Goal: Task Accomplishment & Management: Manage account settings

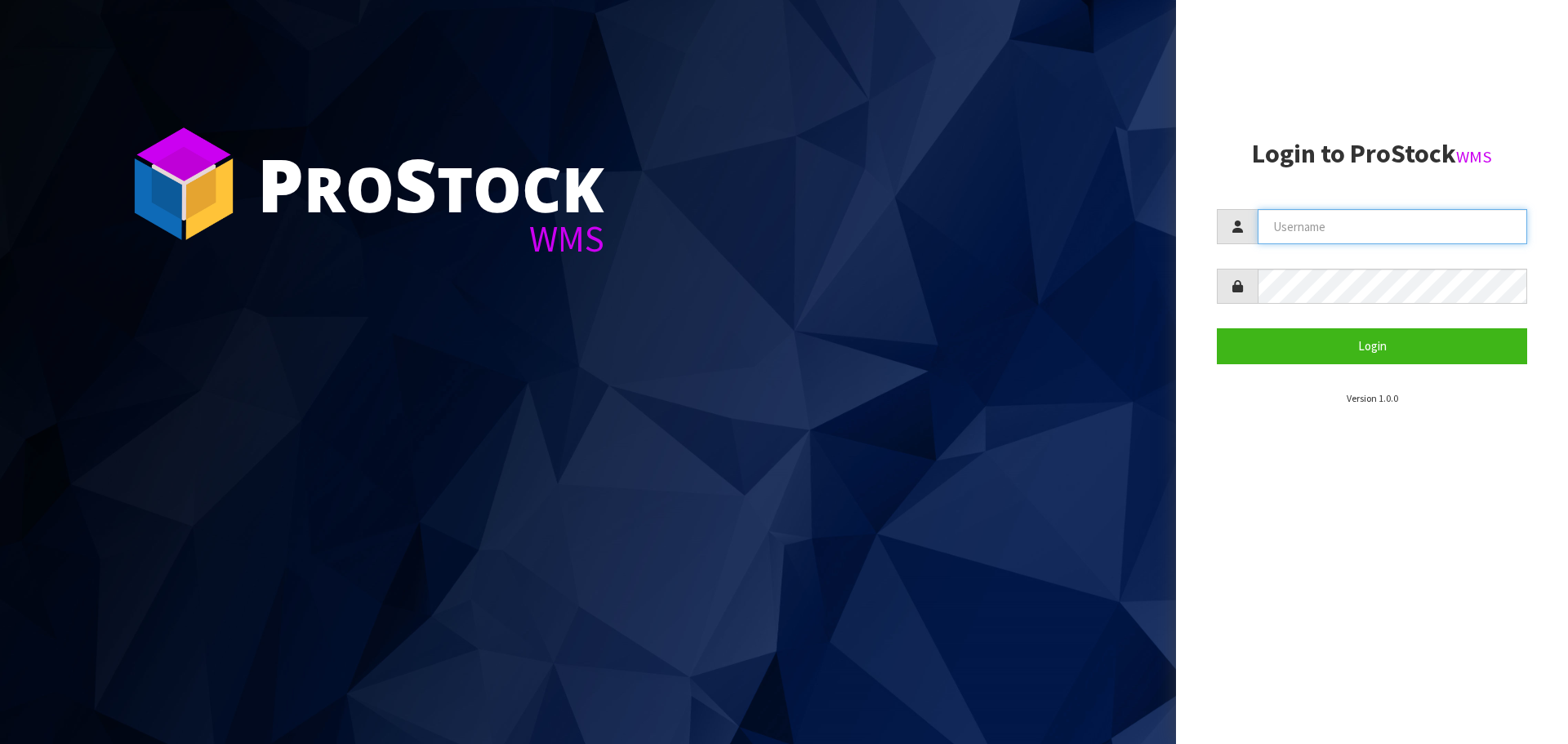
click at [1372, 232] on input "text" at bounding box center [1392, 227] width 269 height 35
type input "[EMAIL_ADDRESS][DOMAIN_NAME]"
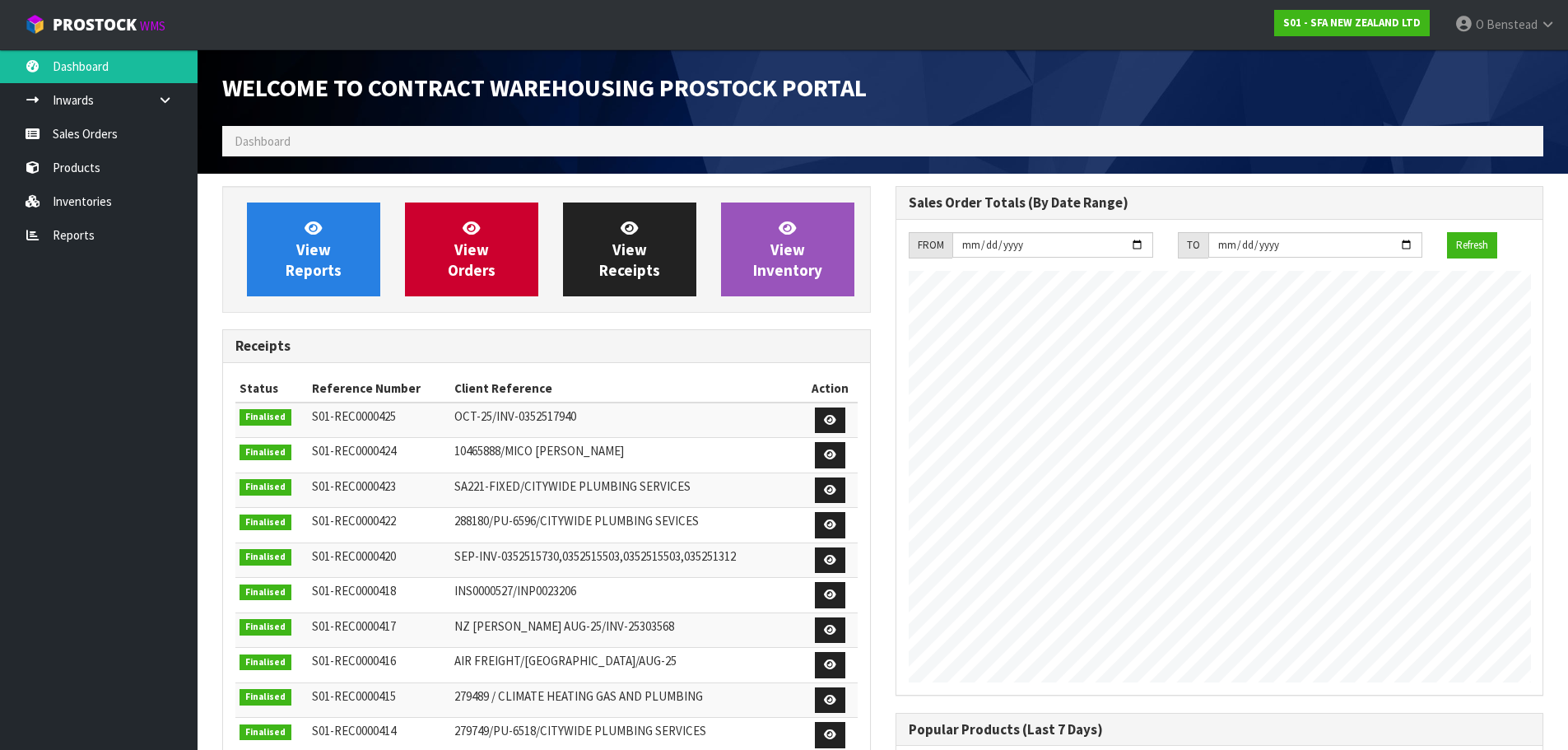
scroll to position [913, 673]
click at [72, 171] on link "Products" at bounding box center [98, 167] width 198 height 34
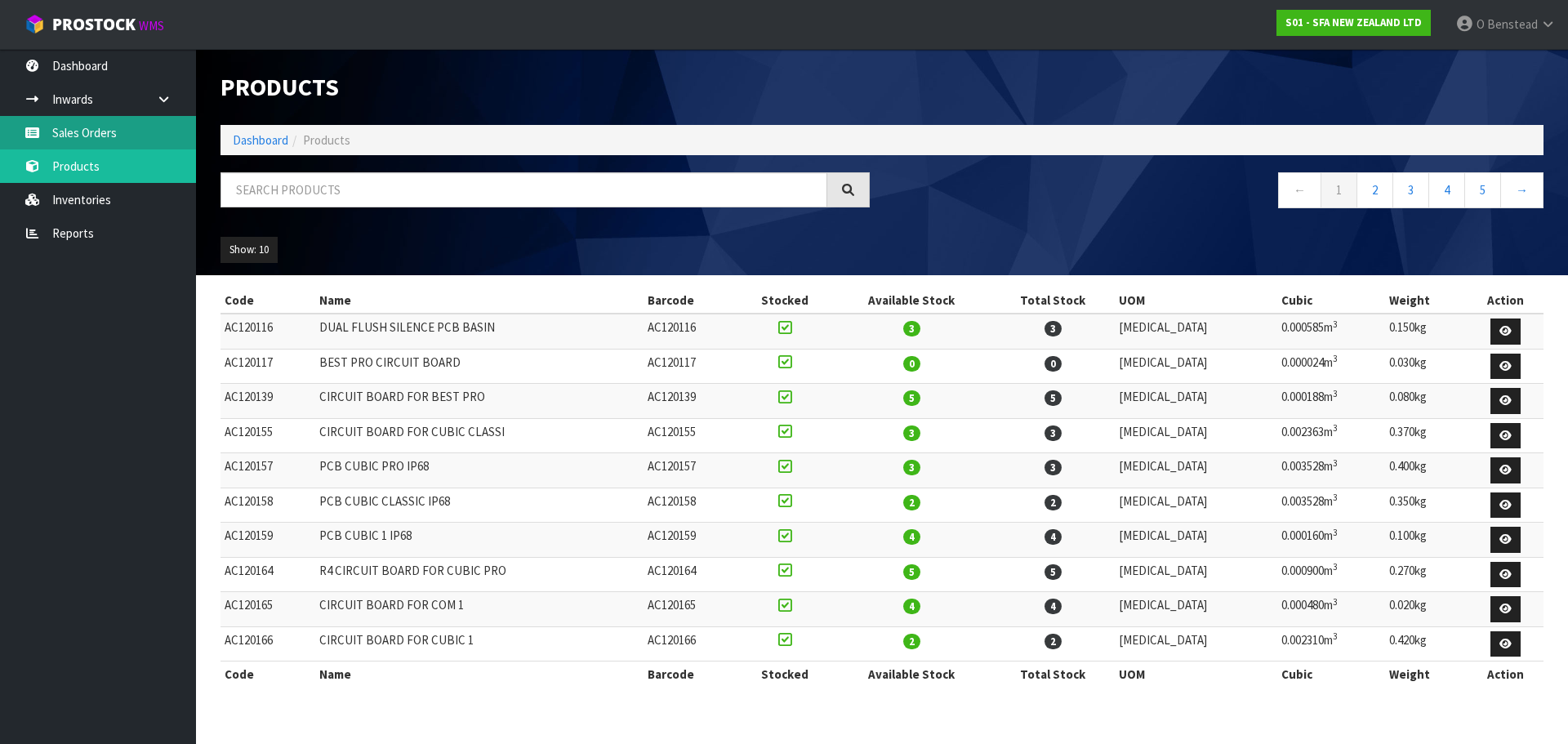
click at [88, 137] on link "Sales Orders" at bounding box center [98, 132] width 196 height 34
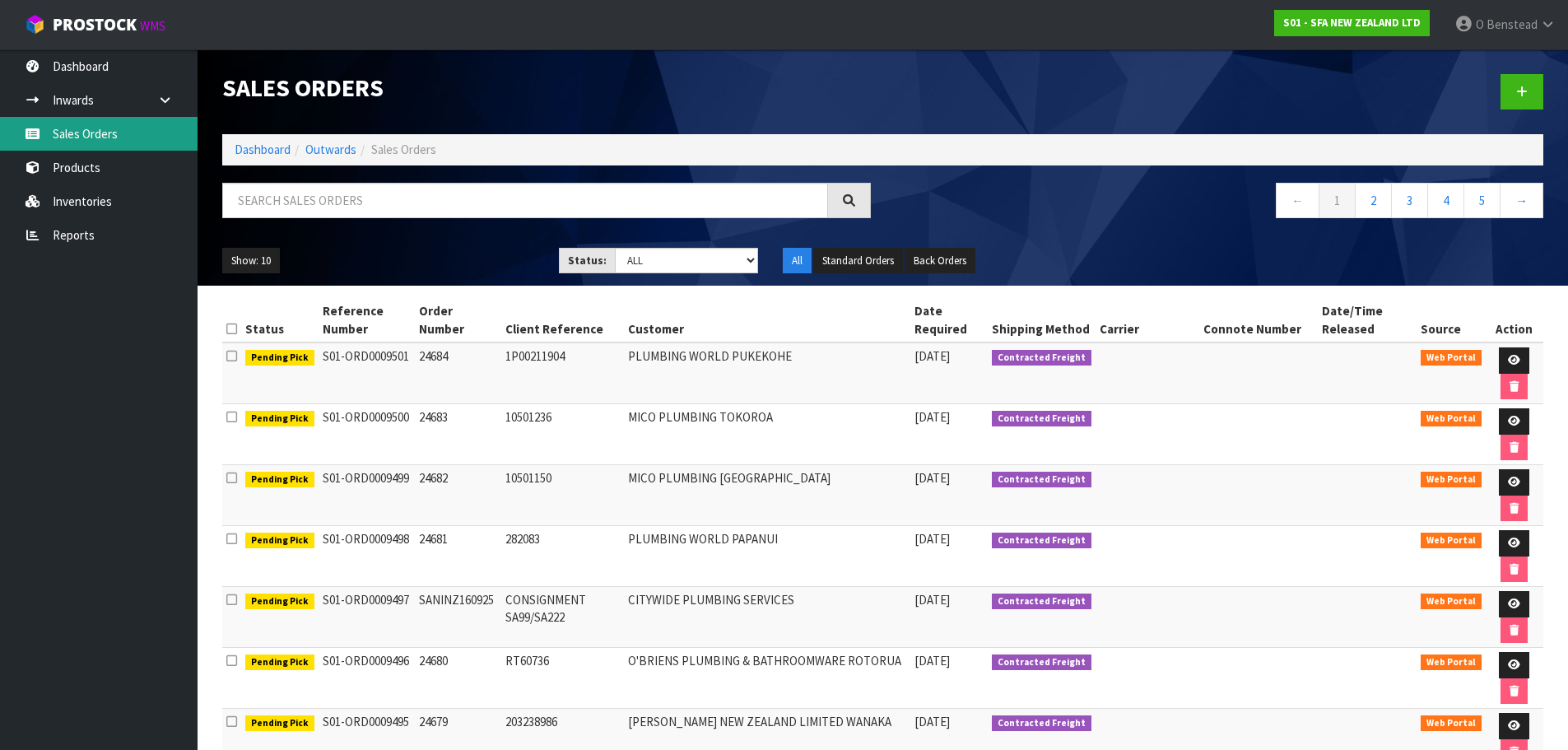
scroll to position [82, 0]
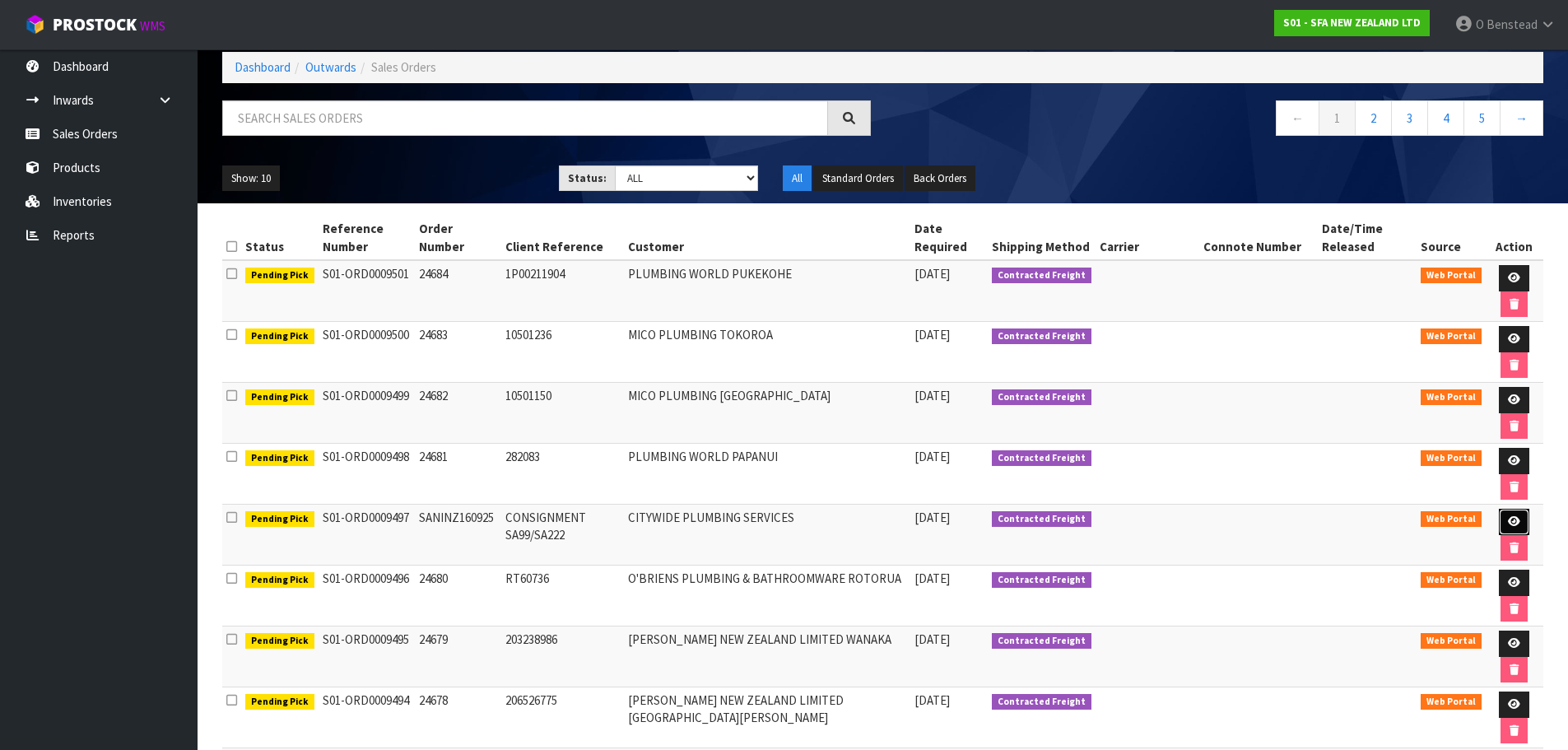
click at [1510, 525] on icon at bounding box center [1514, 522] width 12 height 11
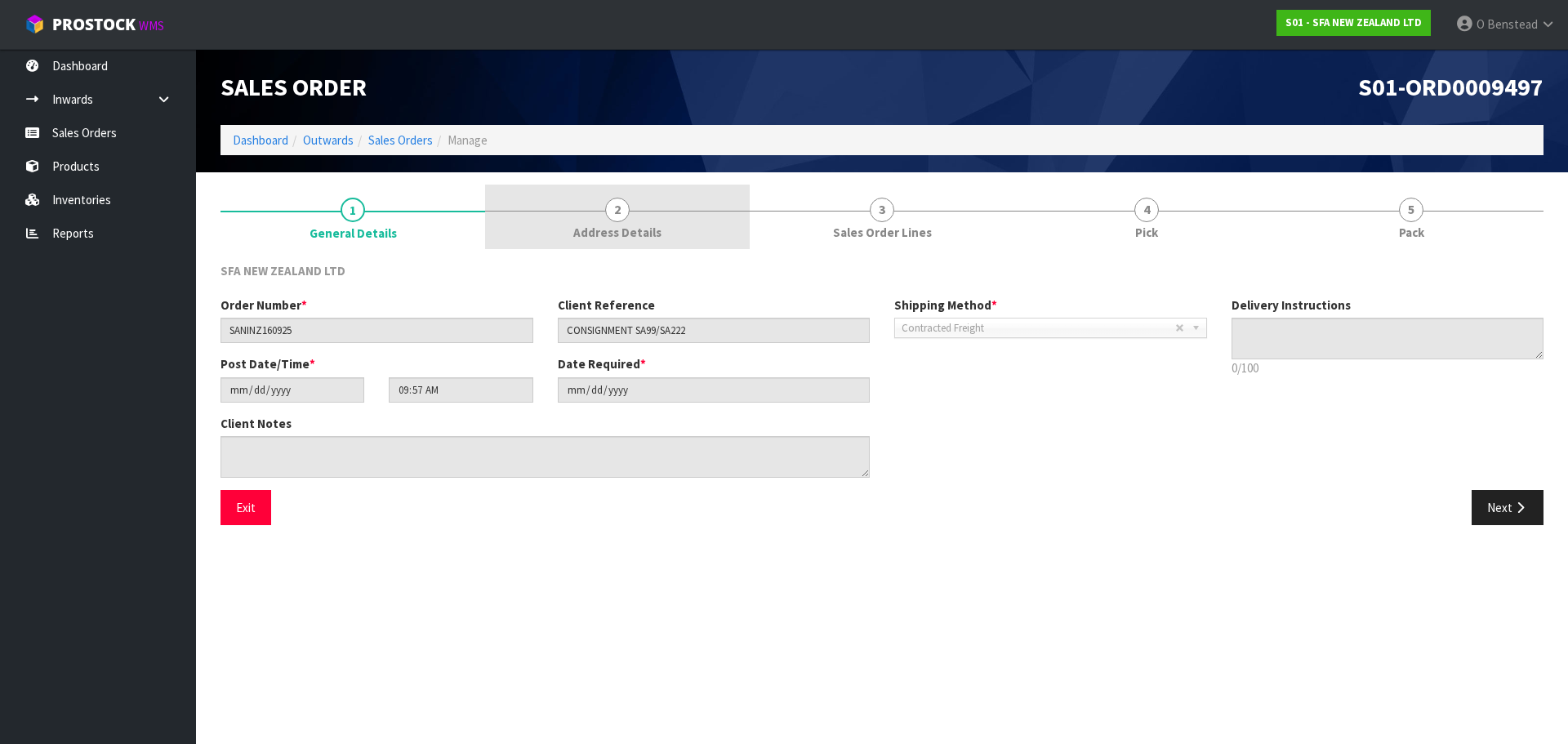
click at [589, 242] on link "2 Address Details" at bounding box center [617, 217] width 264 height 65
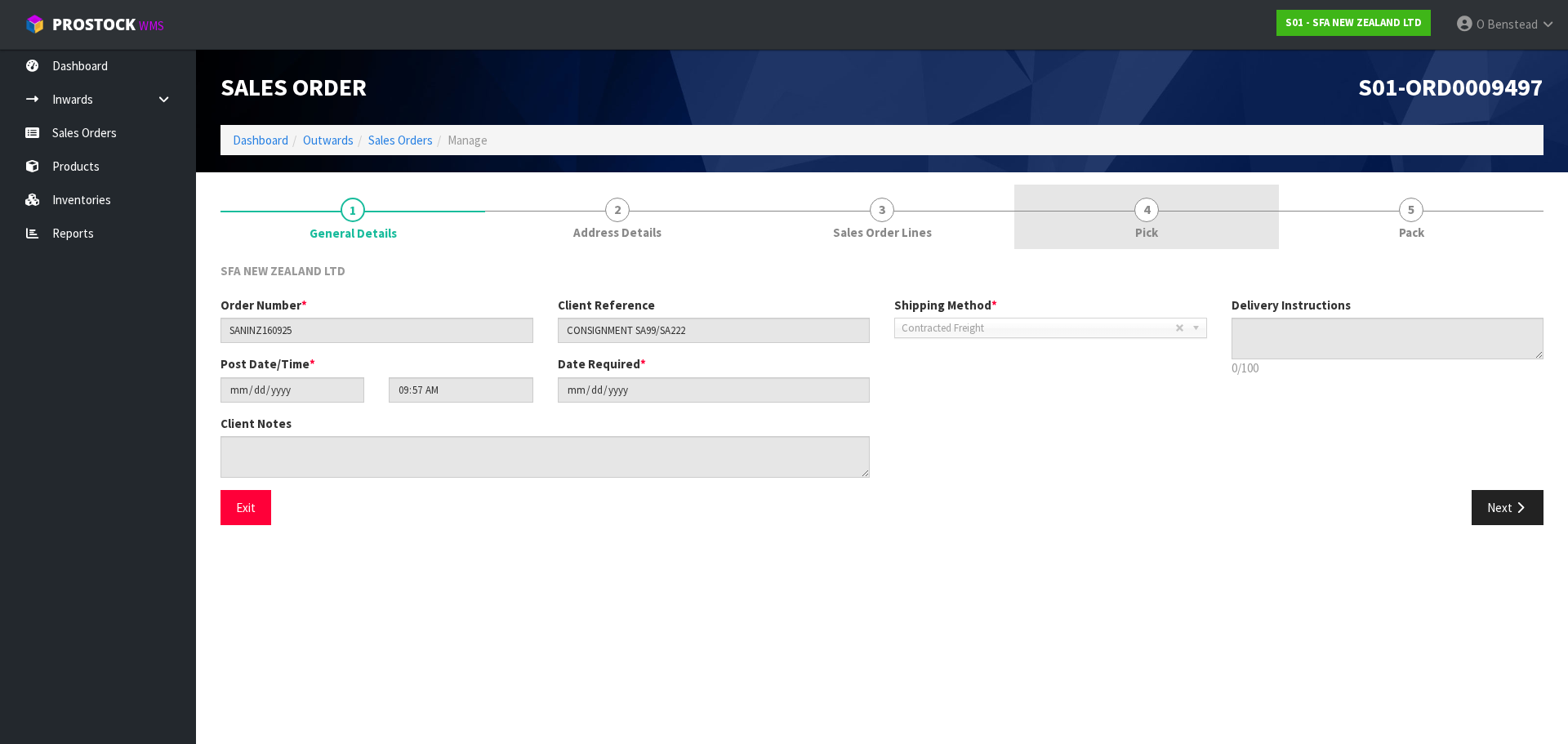
click at [911, 214] on link "3 Sales Order Lines" at bounding box center [882, 217] width 264 height 65
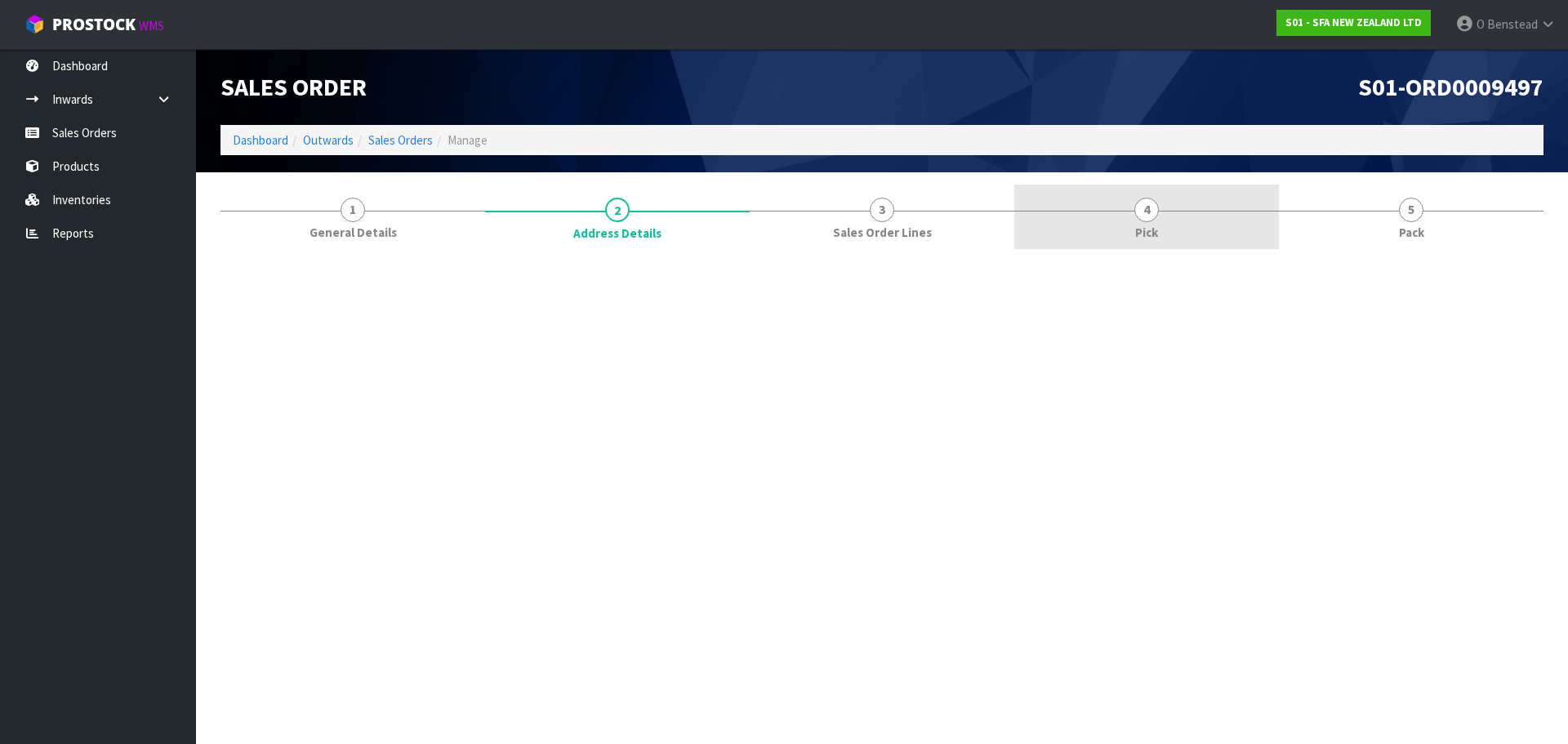
click at [1156, 221] on link "4 Pick" at bounding box center [1147, 217] width 264 height 65
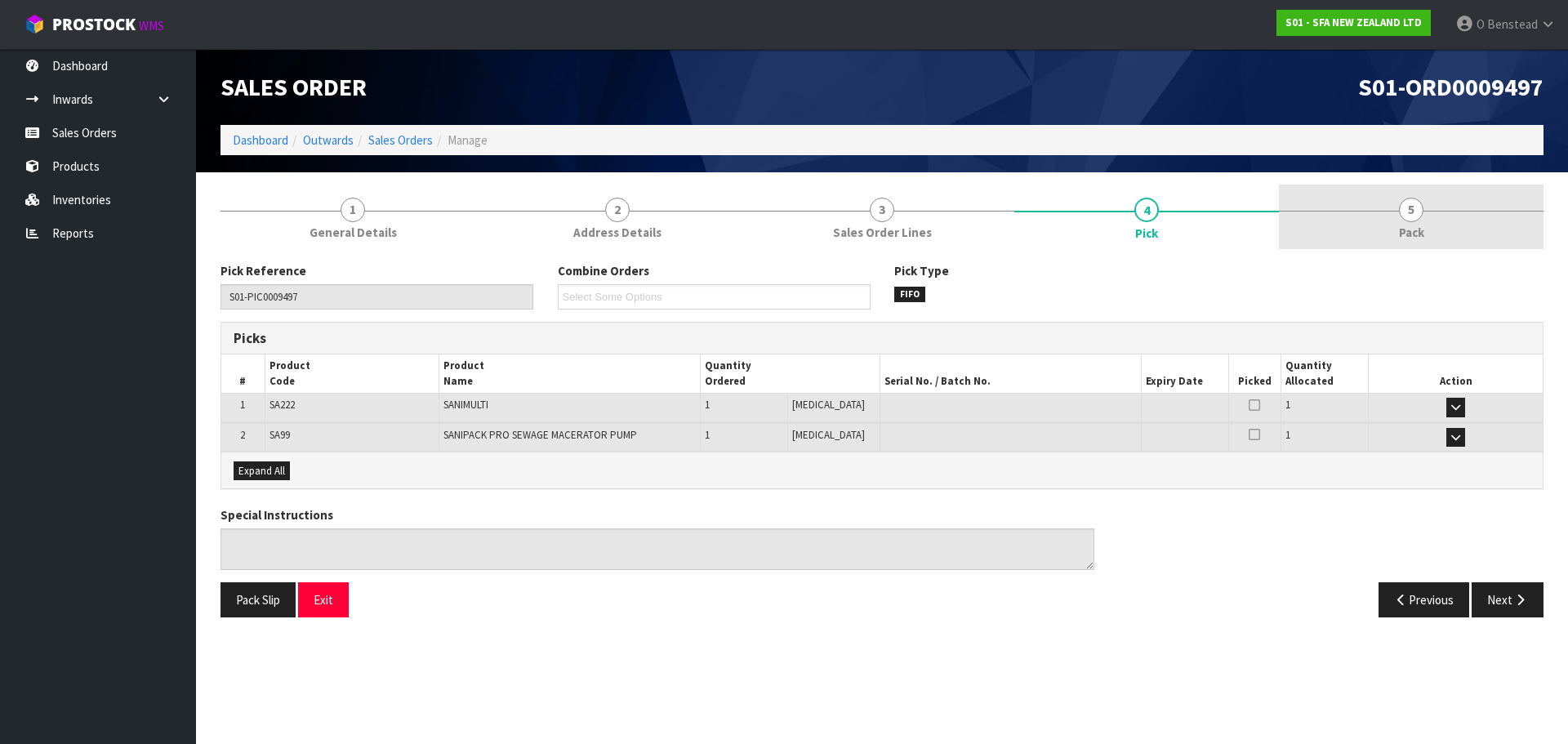
click at [1372, 244] on link "5 Pack" at bounding box center [1411, 217] width 264 height 65
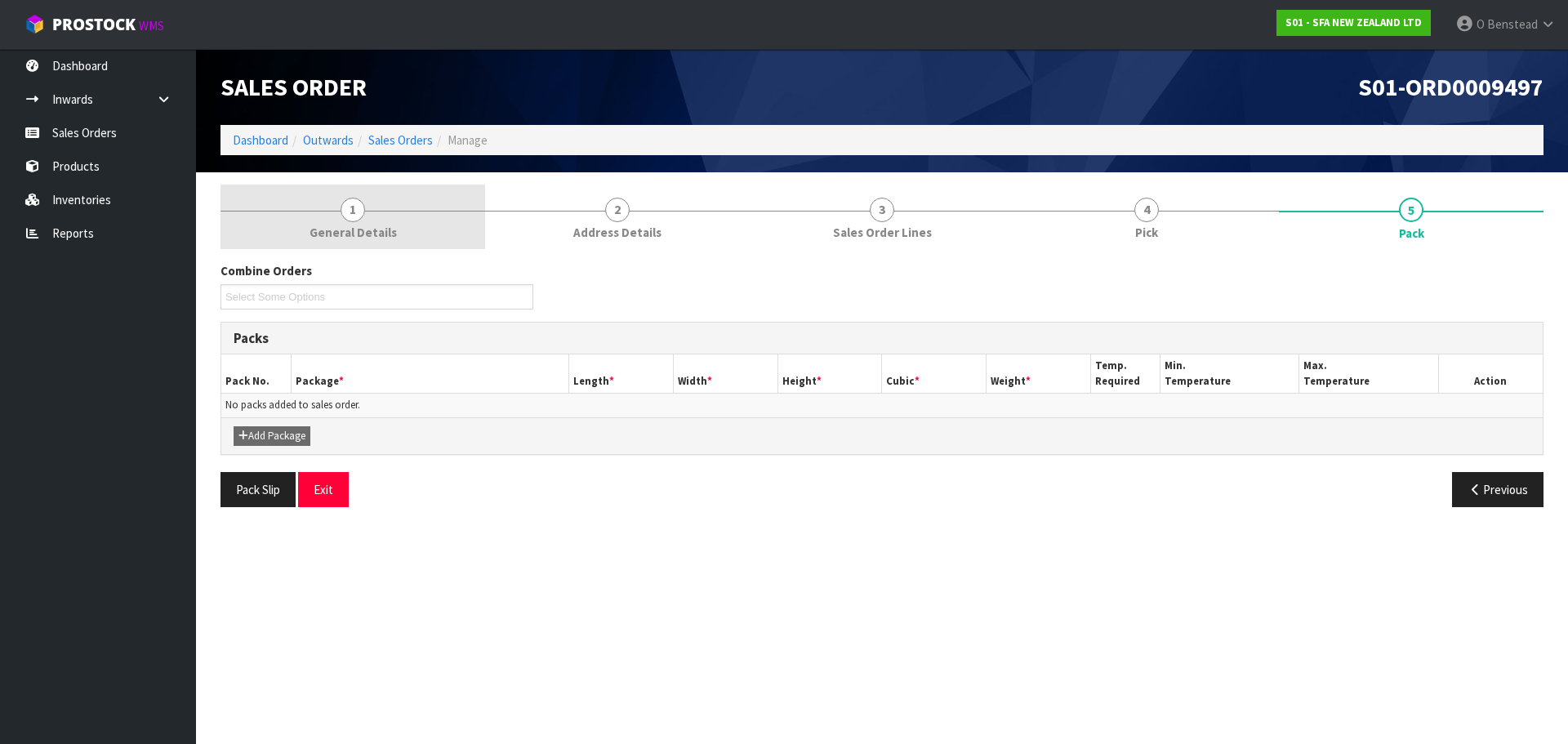
click at [394, 222] on link "1 General Details" at bounding box center [353, 217] width 264 height 65
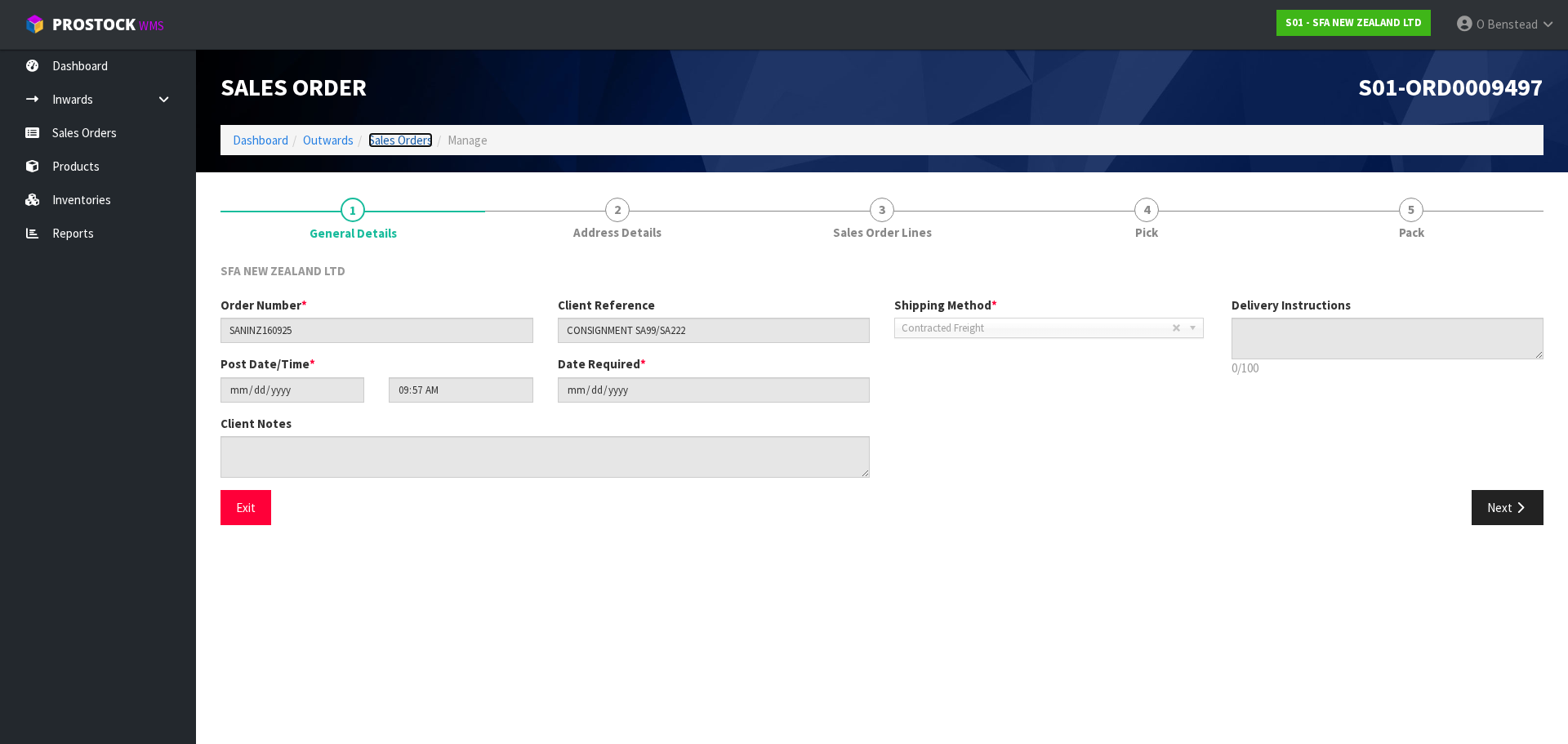
click at [400, 139] on link "Sales Orders" at bounding box center [401, 140] width 65 height 16
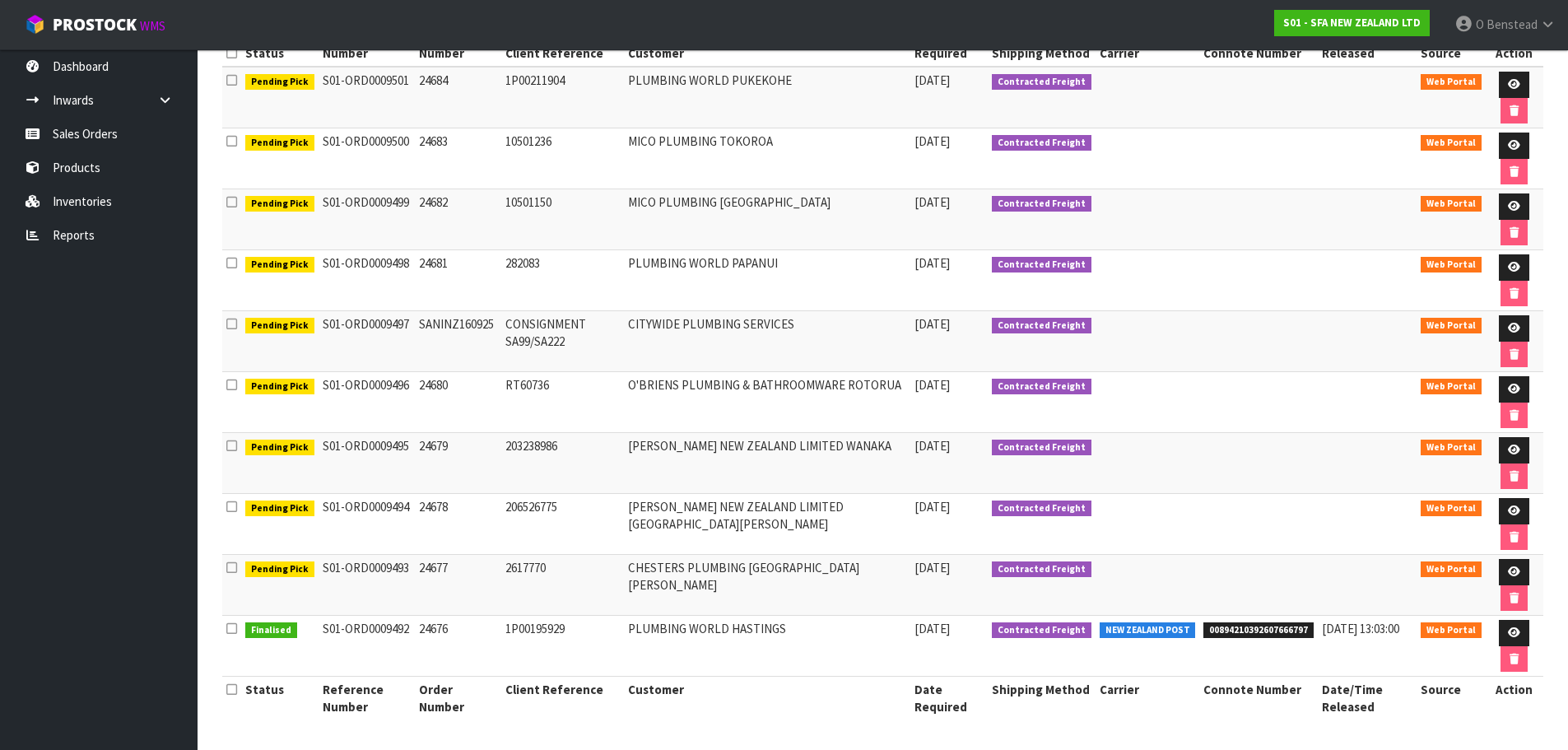
scroll to position [194, 0]
